Goal: Obtain resource: Download file/media

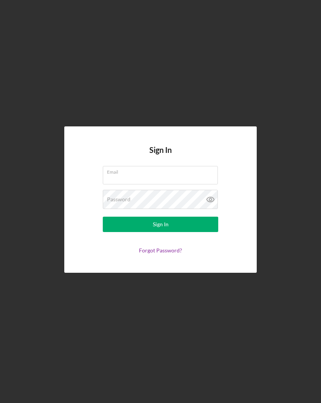
click at [181, 178] on div "Email" at bounding box center [160, 175] width 115 height 19
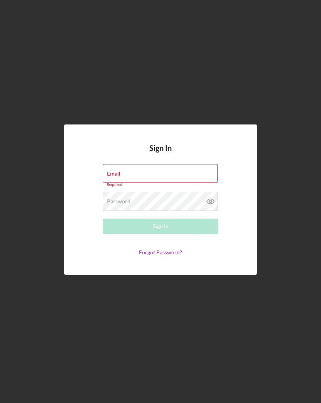
click at [206, 179] on div "Email Required" at bounding box center [160, 175] width 115 height 23
type input "[EMAIL_ADDRESS][DOMAIN_NAME]"
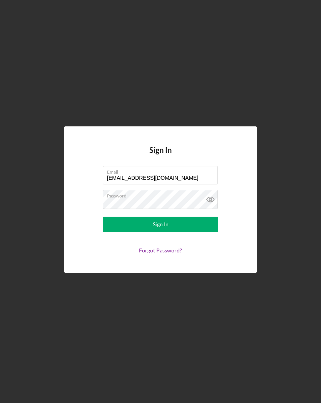
click at [201, 227] on button "Sign In" at bounding box center [160, 224] width 115 height 15
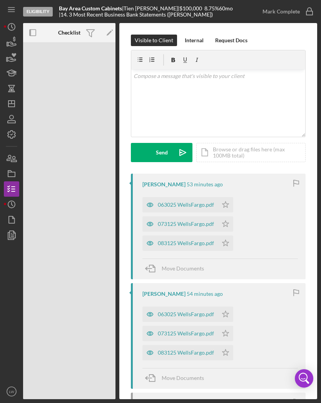
click at [196, 202] on div "063025 WellsFargo.pdf" at bounding box center [186, 205] width 56 height 6
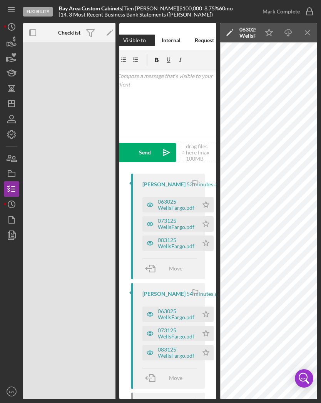
click at [291, 30] on icon "Icon/Download" at bounding box center [288, 32] width 17 height 17
click at [17, 27] on icon "Icon/History" at bounding box center [11, 26] width 19 height 19
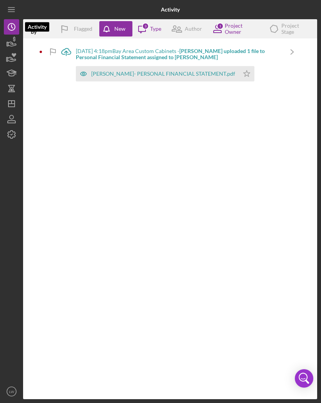
click at [15, 46] on icon "button" at bounding box center [11, 42] width 19 height 19
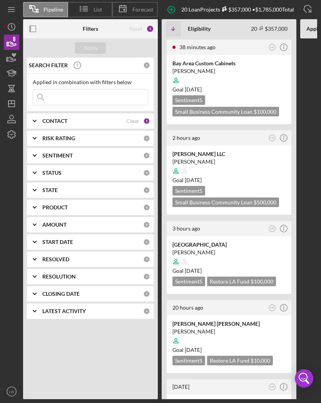
click at [262, 88] on div "Goal [DATE]" at bounding box center [228, 90] width 113 height 8
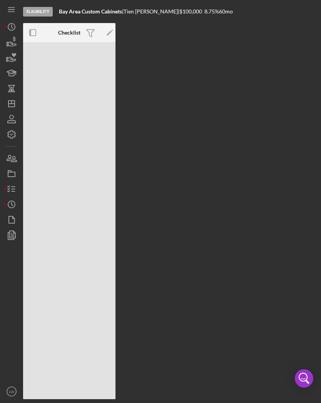
click at [37, 32] on icon "button" at bounding box center [32, 32] width 17 height 17
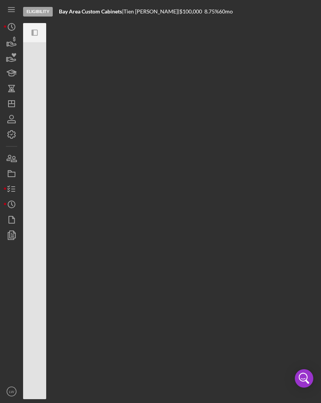
click at [38, 32] on icon "Icon/Panel Side Expand" at bounding box center [34, 32] width 17 height 17
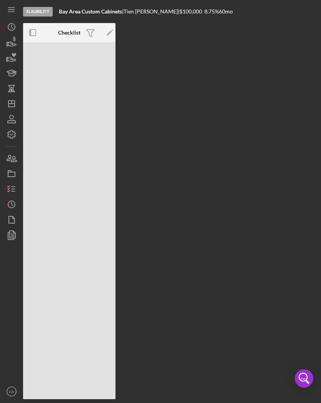
click at [17, 175] on icon "button" at bounding box center [11, 173] width 19 height 19
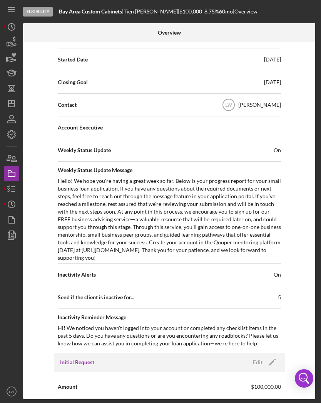
scroll to position [221, 0]
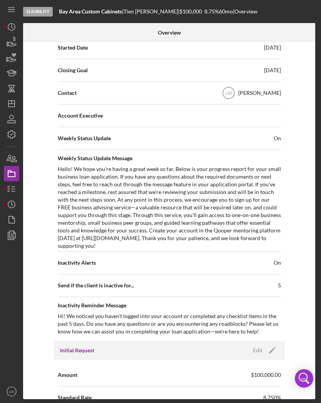
click at [17, 189] on icon "button" at bounding box center [11, 189] width 19 height 19
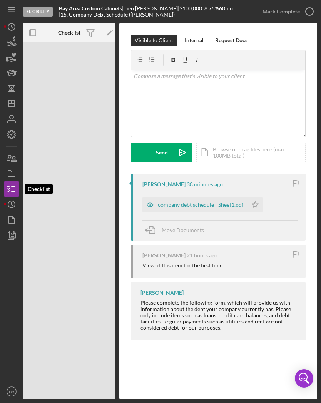
click at [16, 205] on icon "Icon/History" at bounding box center [11, 204] width 19 height 19
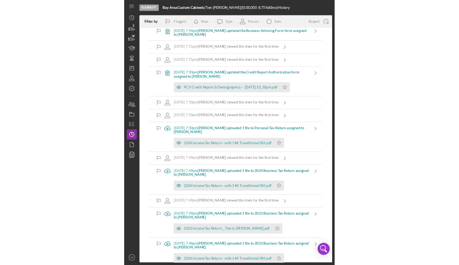
scroll to position [545, 0]
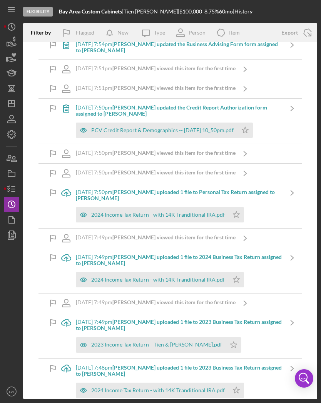
click at [171, 342] on div "2023 Income Tax Return _ Tien & [PERSON_NAME].pdf" at bounding box center [156, 345] width 131 height 6
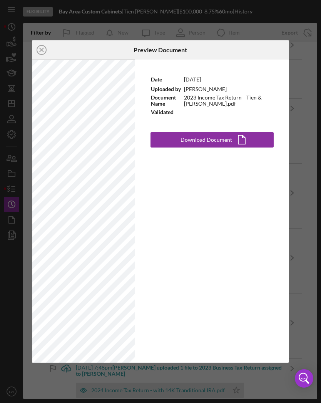
click at [243, 138] on polygon "button" at bounding box center [241, 139] width 7 height 9
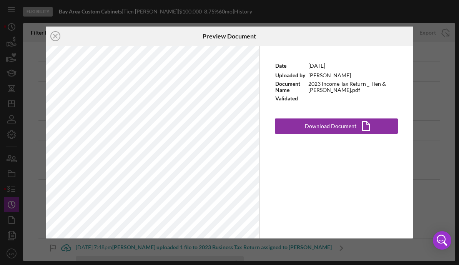
click at [58, 37] on icon "Icon/Close" at bounding box center [55, 36] width 19 height 19
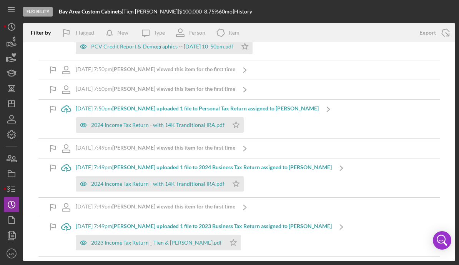
scroll to position [527, 0]
click at [98, 128] on div "2024 Income Tax Return - with 14K Tranditional IRA.pdf" at bounding box center [152, 125] width 153 height 15
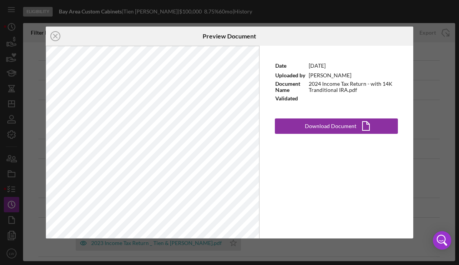
click at [305, 133] on button "Download Document Icon/Document" at bounding box center [336, 125] width 123 height 15
click at [52, 37] on icon "Icon/Close" at bounding box center [55, 36] width 19 height 19
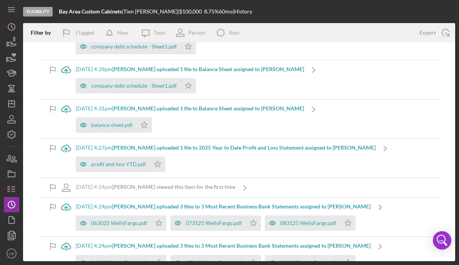
scroll to position [23, 0]
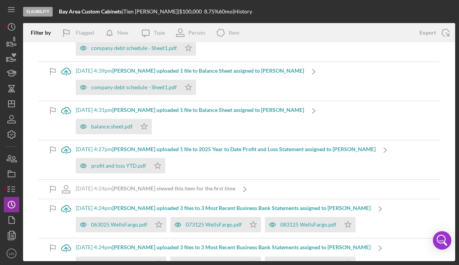
click at [94, 168] on div "profit and loss YTD.pdf" at bounding box center [118, 166] width 55 height 6
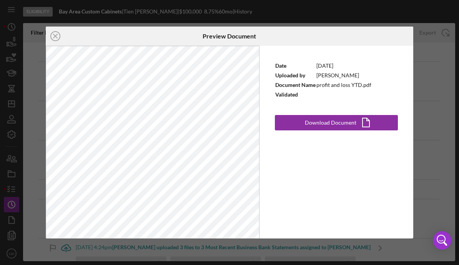
click at [302, 124] on button "Download Document Icon/Document" at bounding box center [336, 122] width 123 height 15
